Goal: Information Seeking & Learning: Learn about a topic

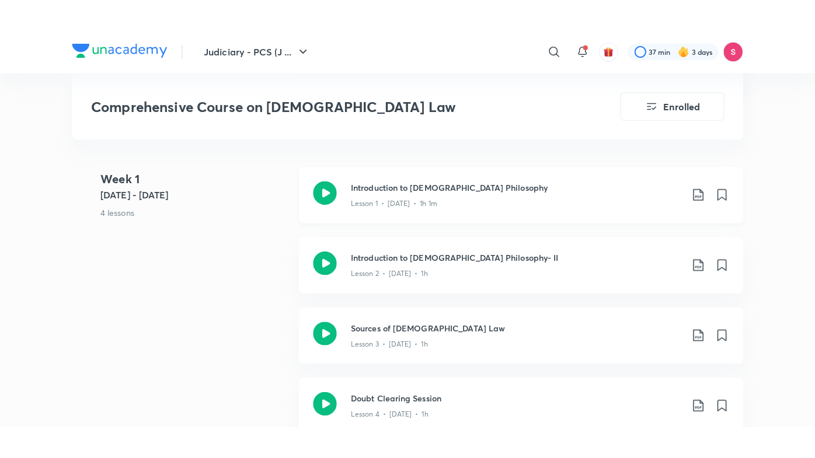
scroll to position [667, 0]
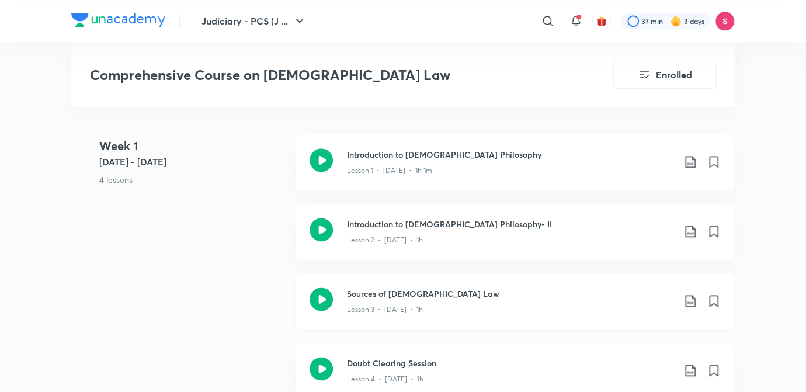
click at [388, 299] on div "Lesson 3 • [DATE] • 1h" at bounding box center [510, 306] width 327 height 15
